Goal: Find specific page/section: Find specific page/section

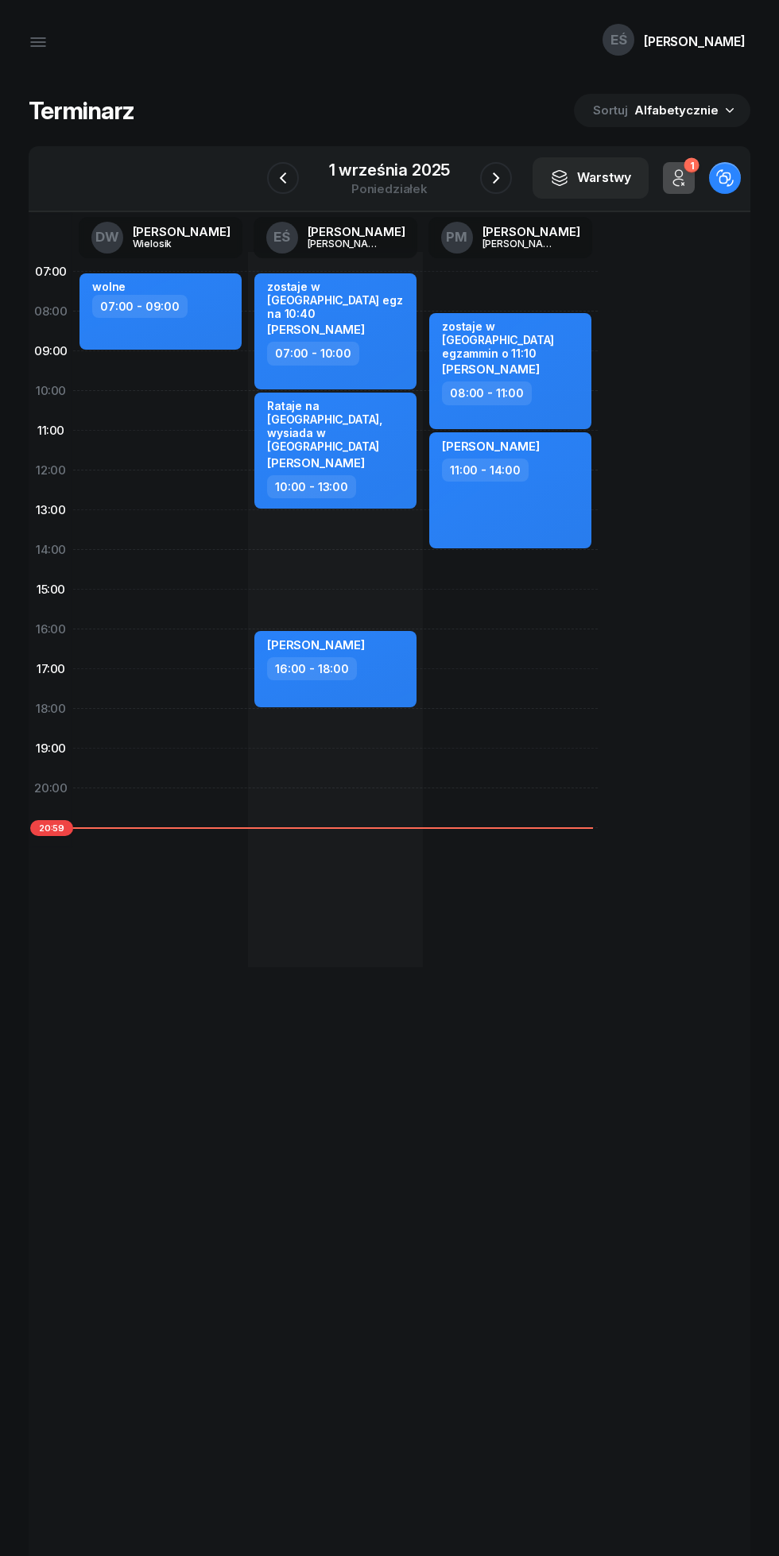
click at [38, 42] on icon "button" at bounding box center [38, 42] width 14 height 0
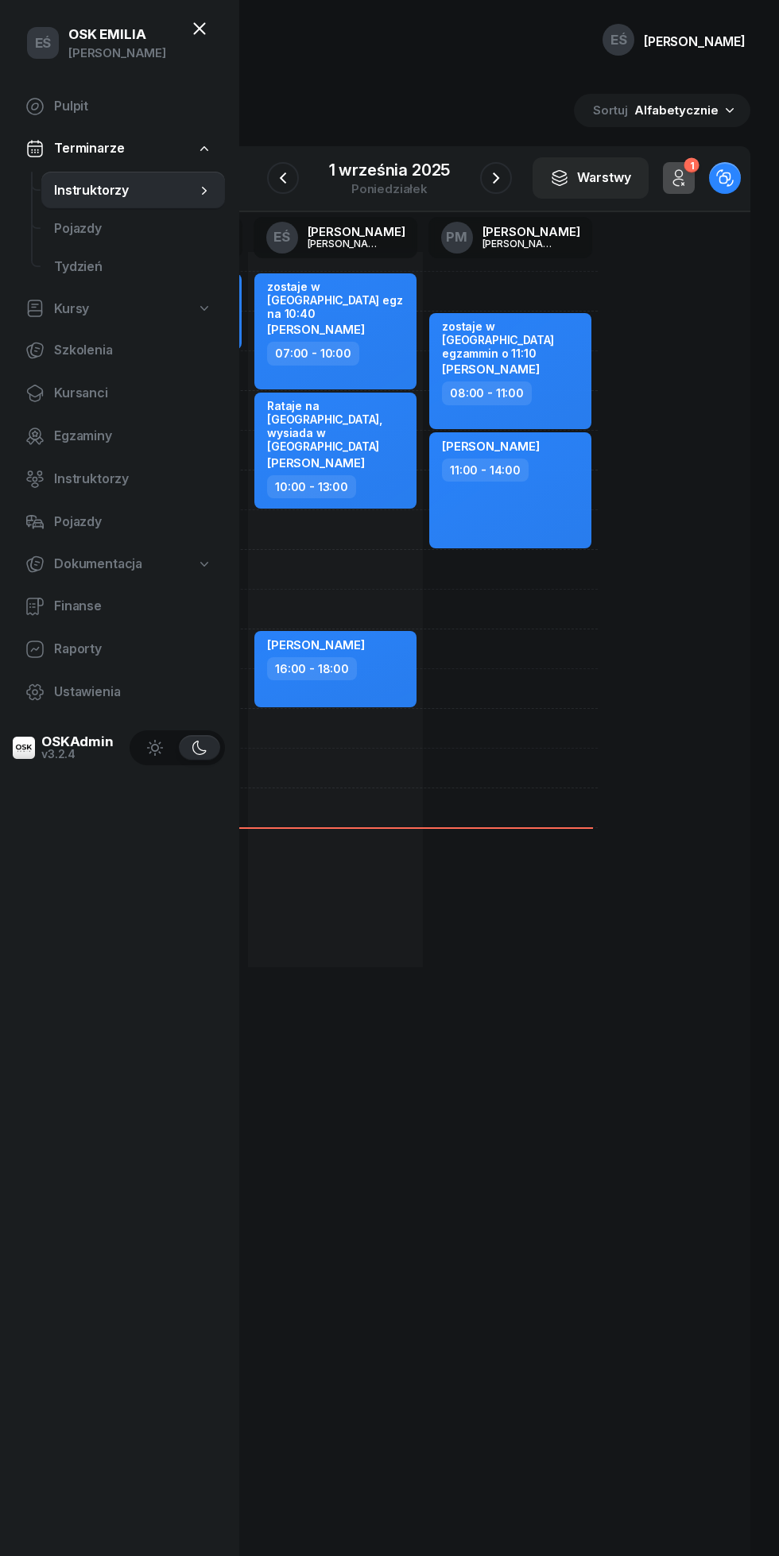
click at [66, 405] on link "Kursanci" at bounding box center [119, 393] width 212 height 38
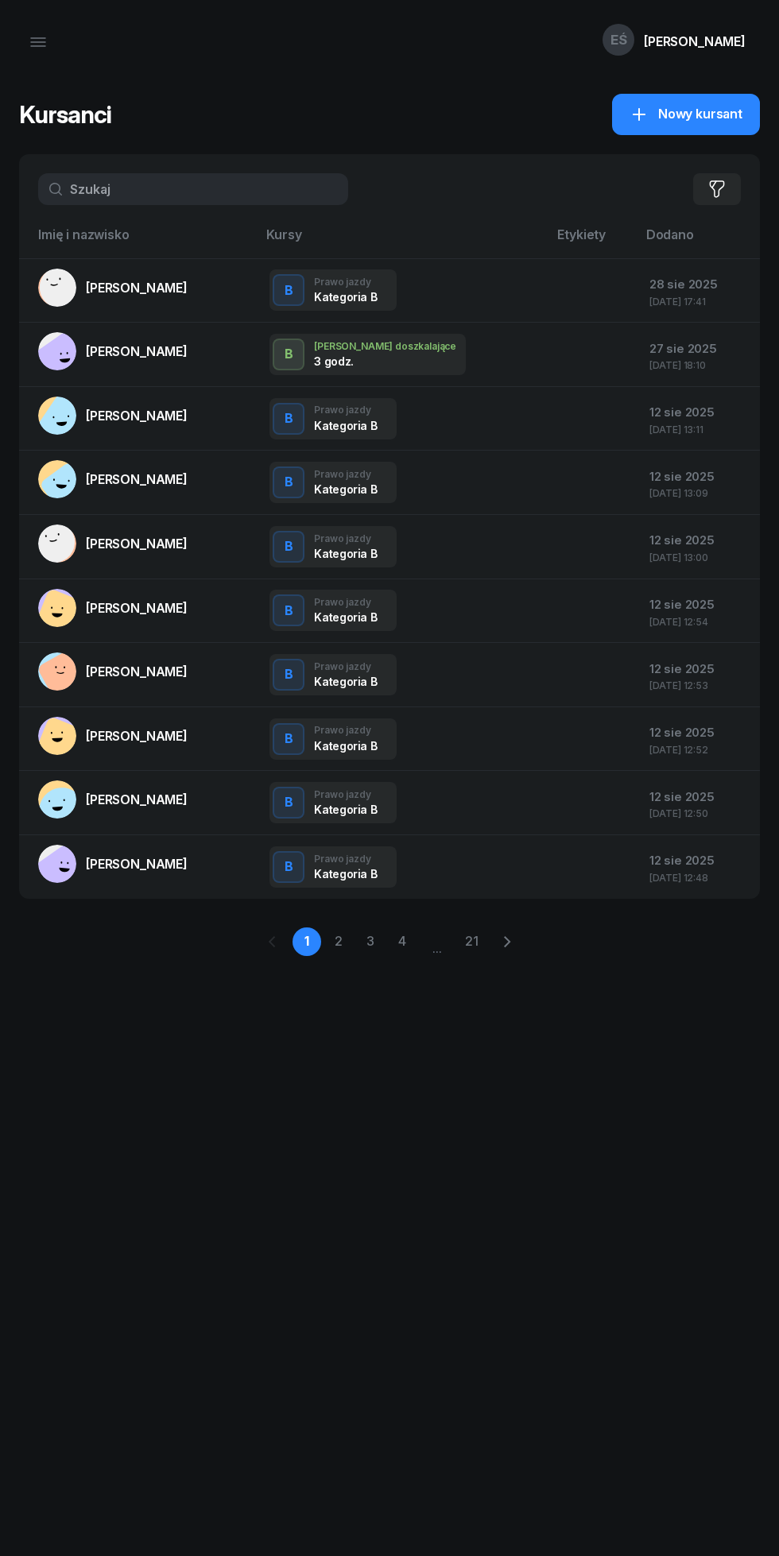
click at [120, 196] on input "text" at bounding box center [193, 189] width 310 height 32
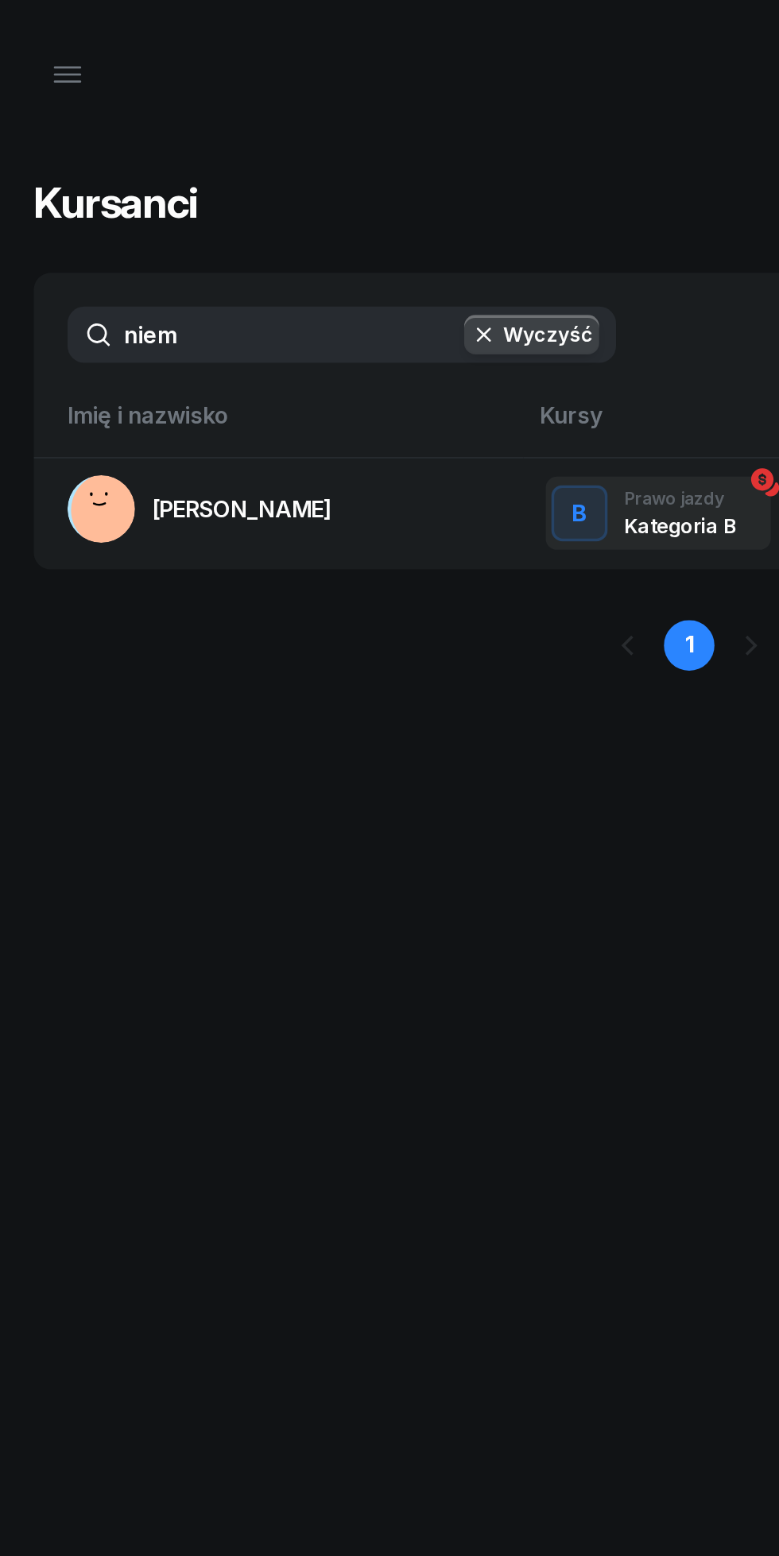
type input "niem"
click at [110, 277] on link "[PERSON_NAME]" at bounding box center [112, 288] width 149 height 38
